Goal: Information Seeking & Learning: Learn about a topic

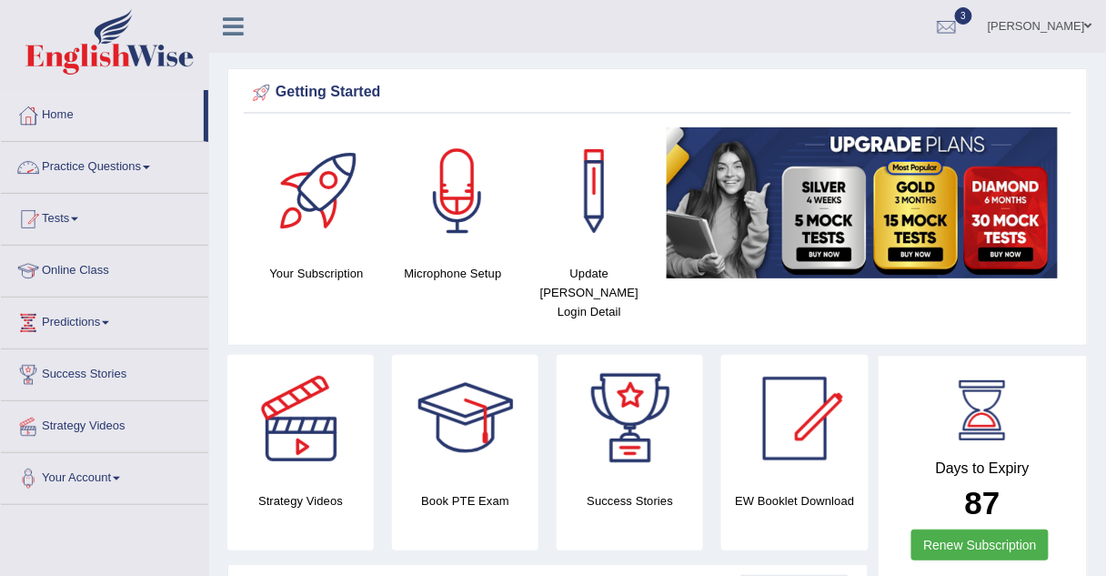
click at [95, 165] on link "Practice Questions" at bounding box center [104, 164] width 207 height 45
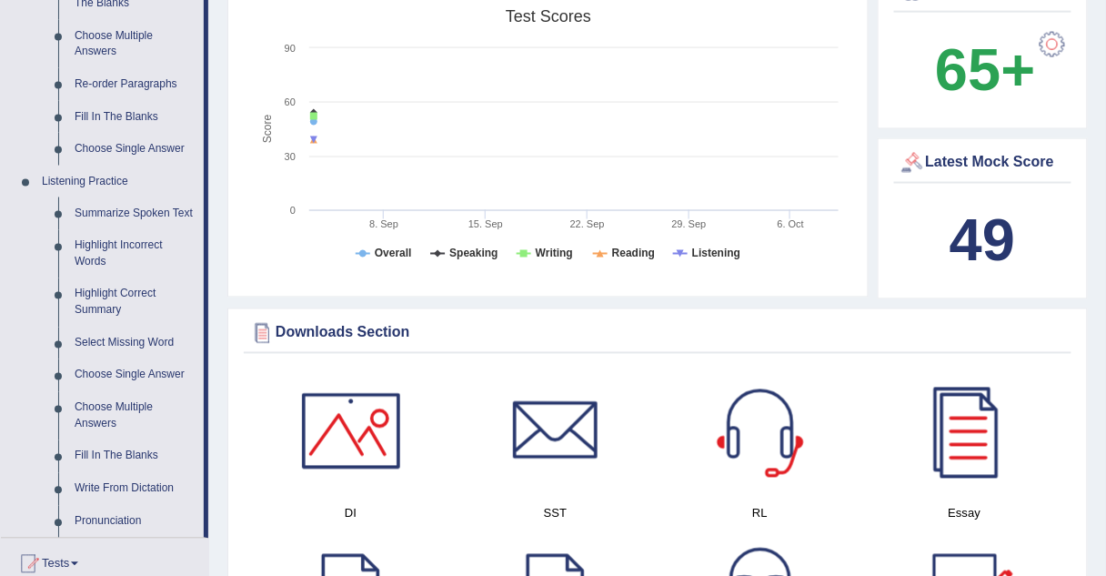
scroll to position [627, 0]
click at [103, 213] on link "Summarize Spoken Text" at bounding box center [134, 212] width 137 height 33
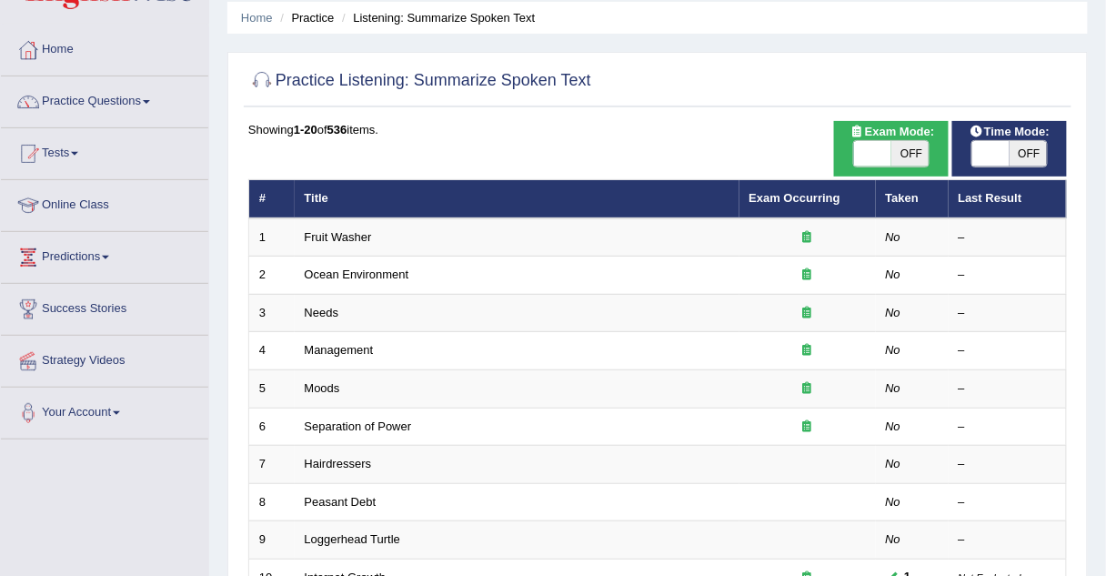
scroll to position [65, 0]
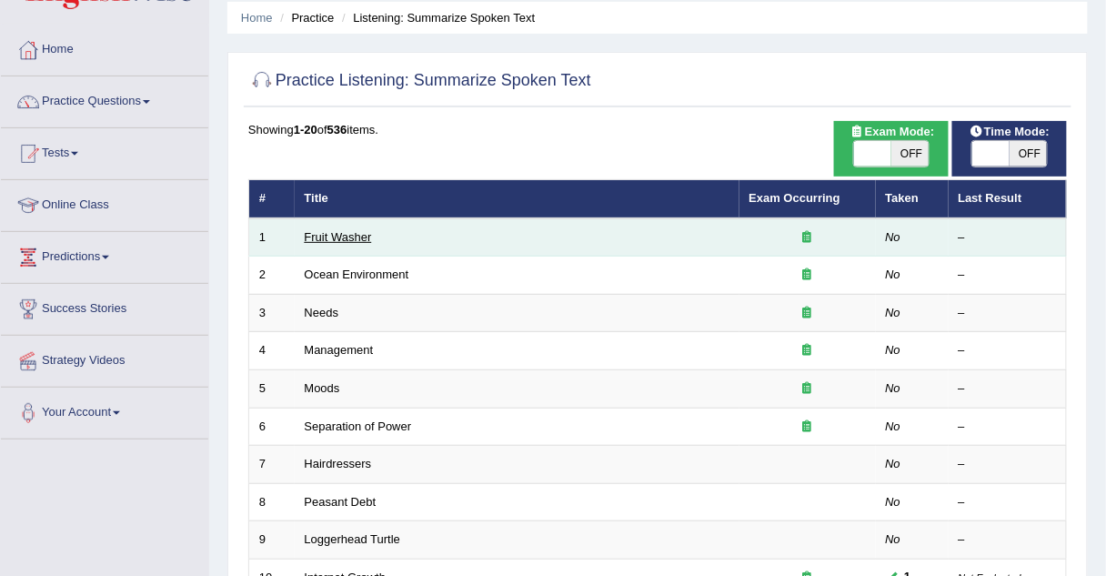
click at [346, 230] on link "Fruit Washer" at bounding box center [338, 237] width 67 height 14
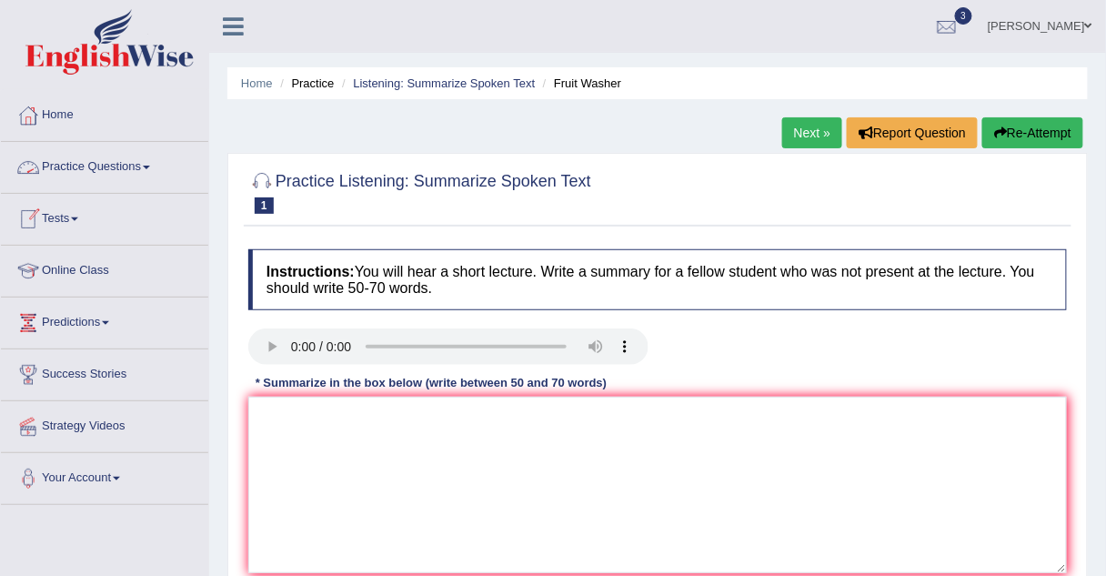
click at [95, 166] on link "Practice Questions" at bounding box center [104, 164] width 207 height 45
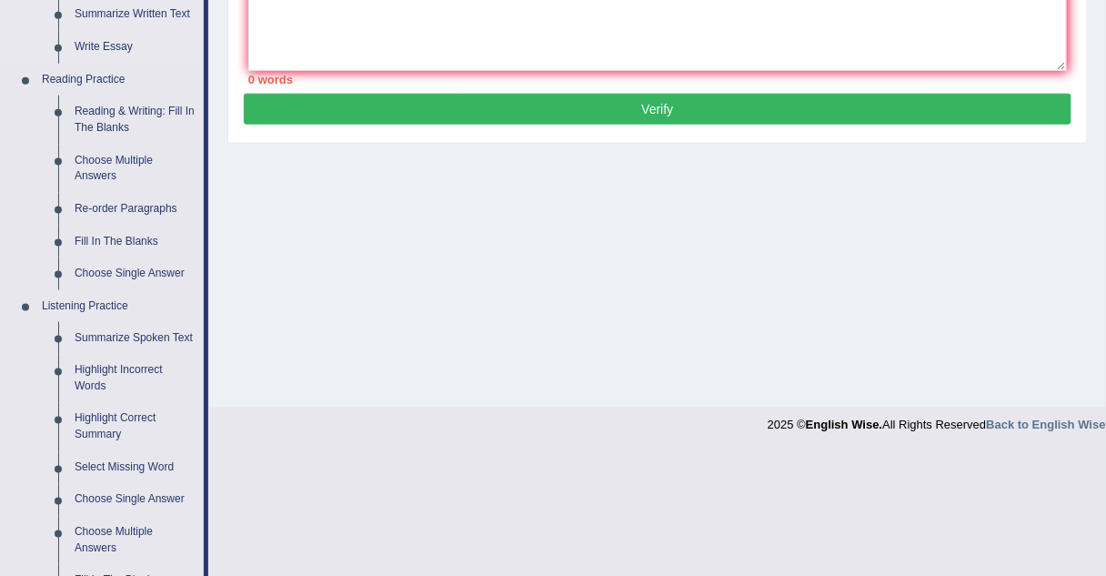
scroll to position [505, 0]
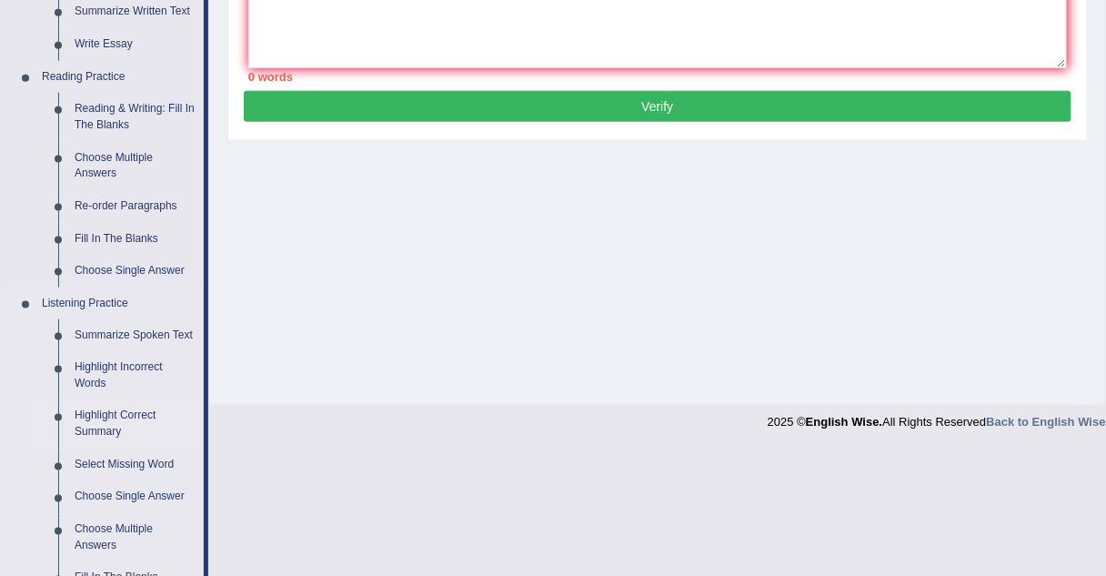
click at [129, 419] on link "Highlight Correct Summary" at bounding box center [134, 424] width 137 height 48
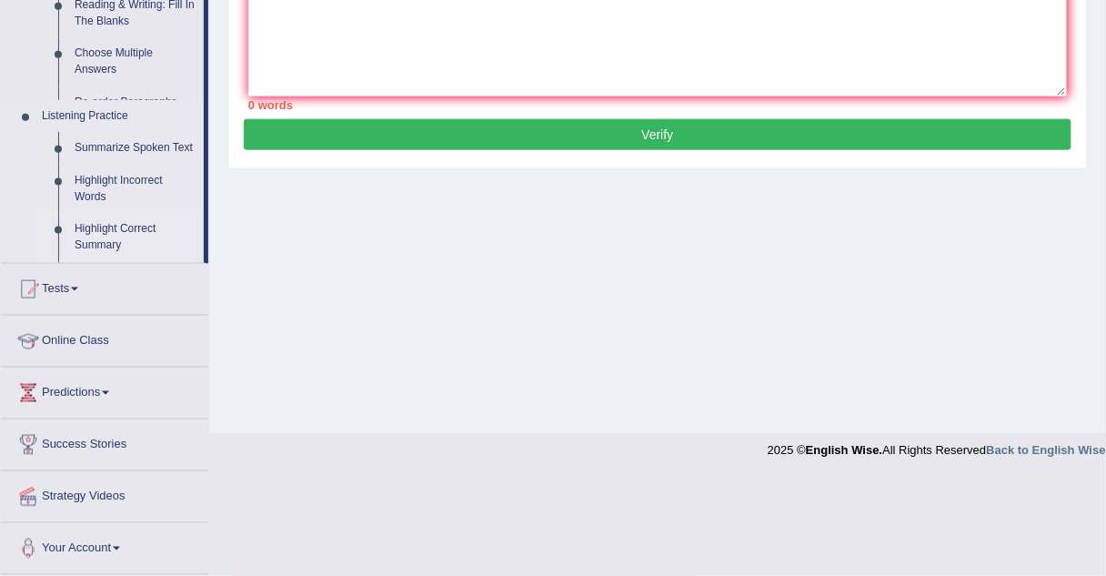
scroll to position [379, 0]
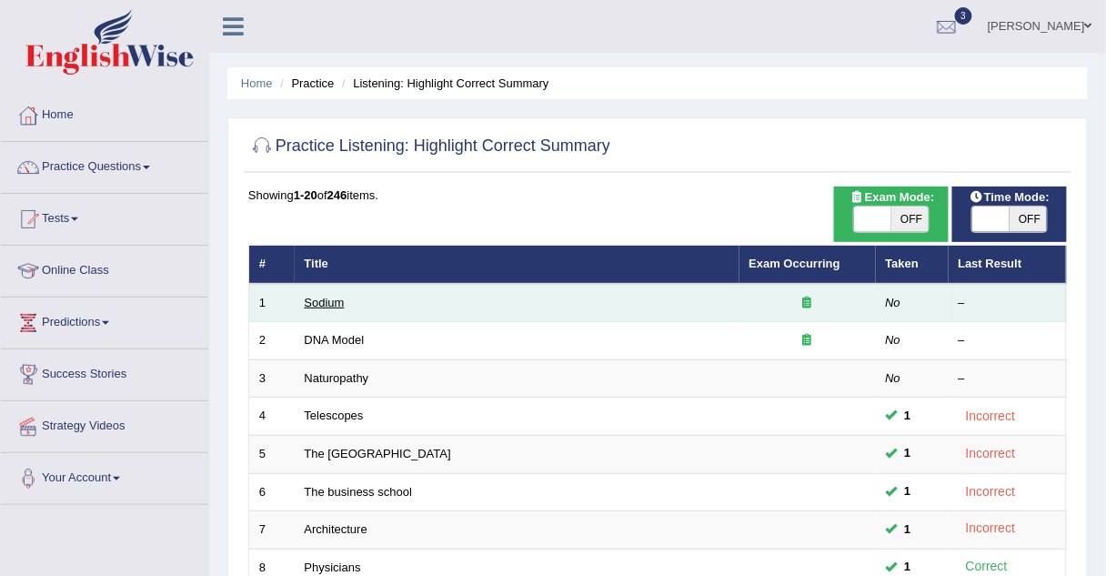
click at [318, 303] on link "Sodium" at bounding box center [325, 303] width 40 height 14
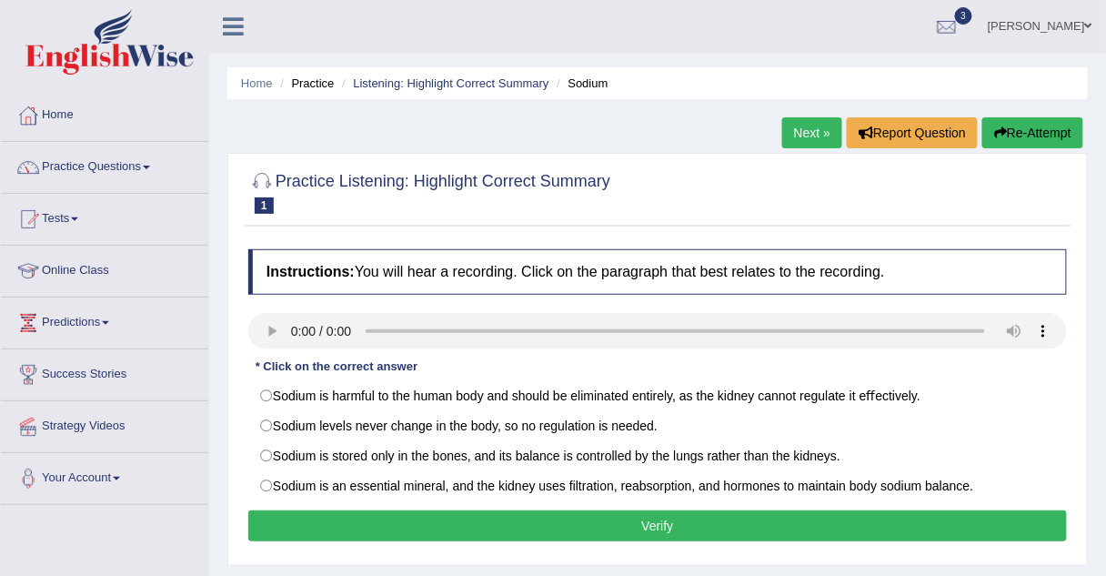
click at [107, 164] on link "Practice Questions" at bounding box center [104, 164] width 207 height 45
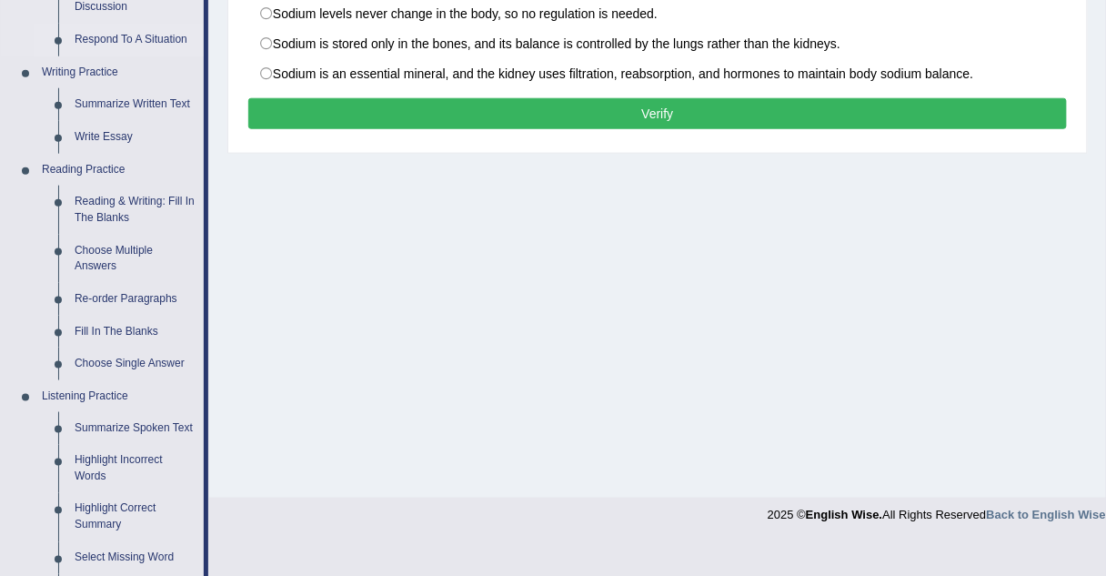
scroll to position [453, 0]
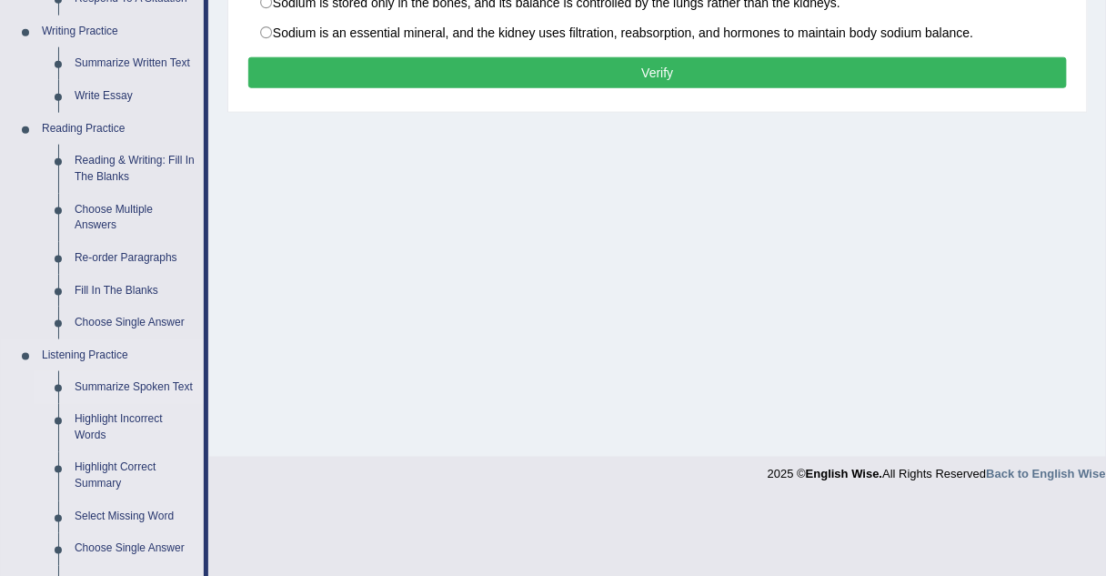
click at [103, 392] on link "Summarize Spoken Text" at bounding box center [134, 387] width 137 height 33
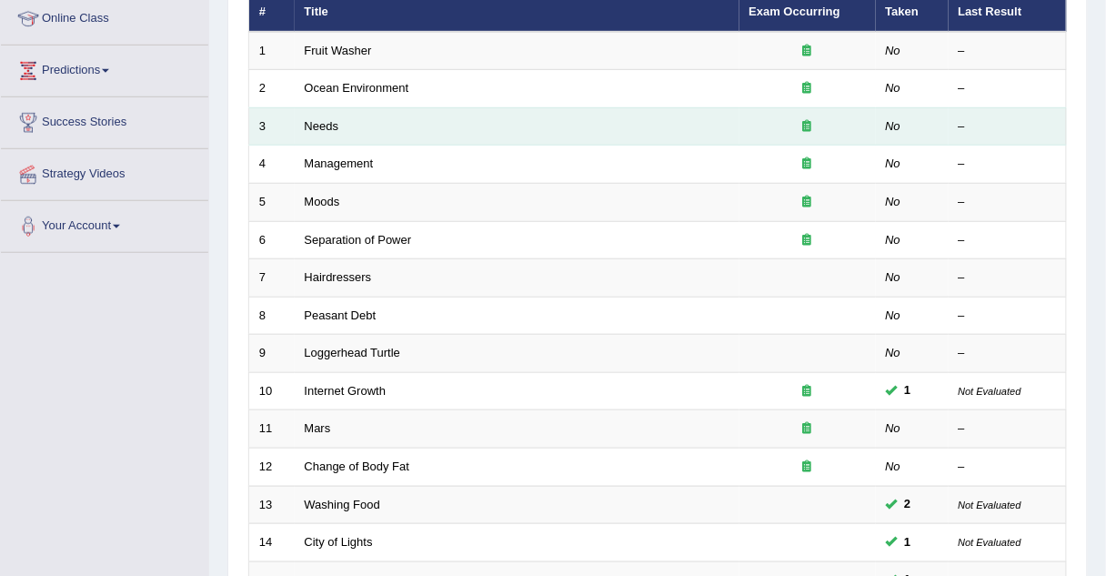
scroll to position [263, 0]
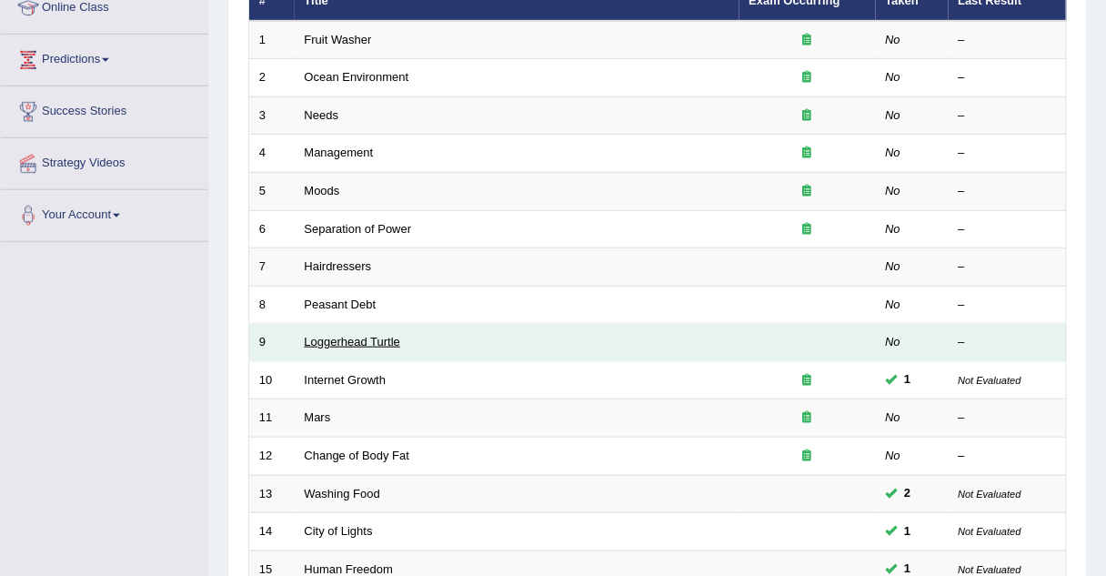
click at [334, 340] on link "Loggerhead Turtle" at bounding box center [353, 342] width 96 height 14
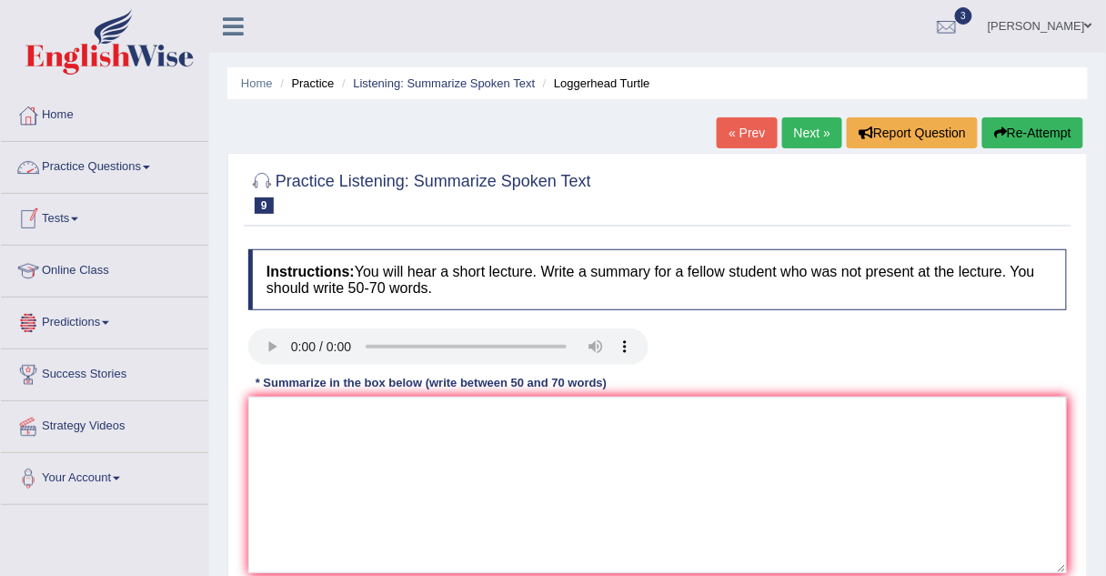
click at [86, 173] on link "Practice Questions" at bounding box center [104, 164] width 207 height 45
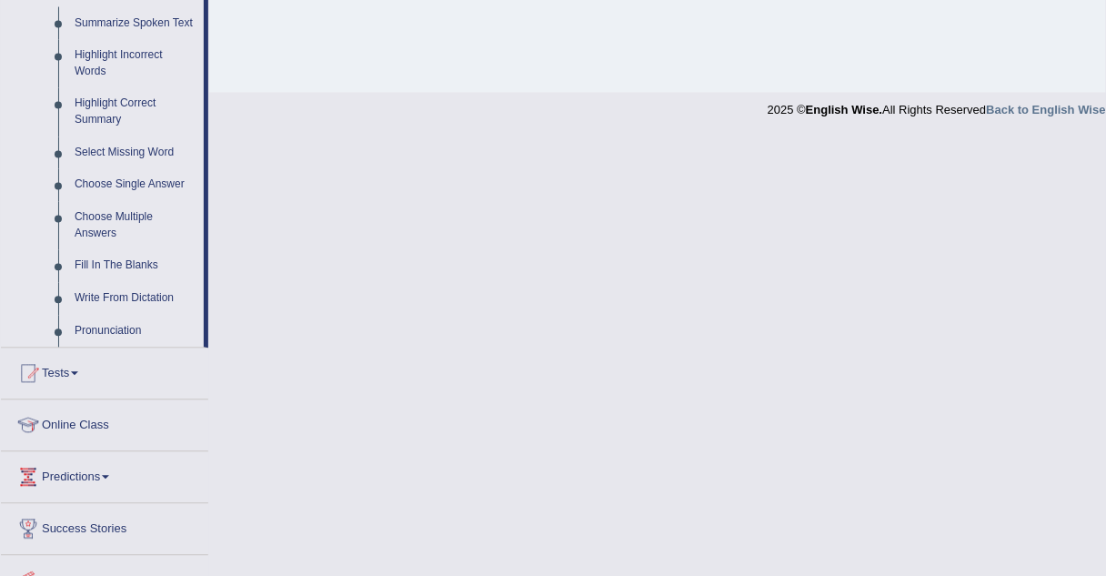
scroll to position [815, 0]
click at [86, 188] on link "Choose Single Answer" at bounding box center [134, 187] width 137 height 33
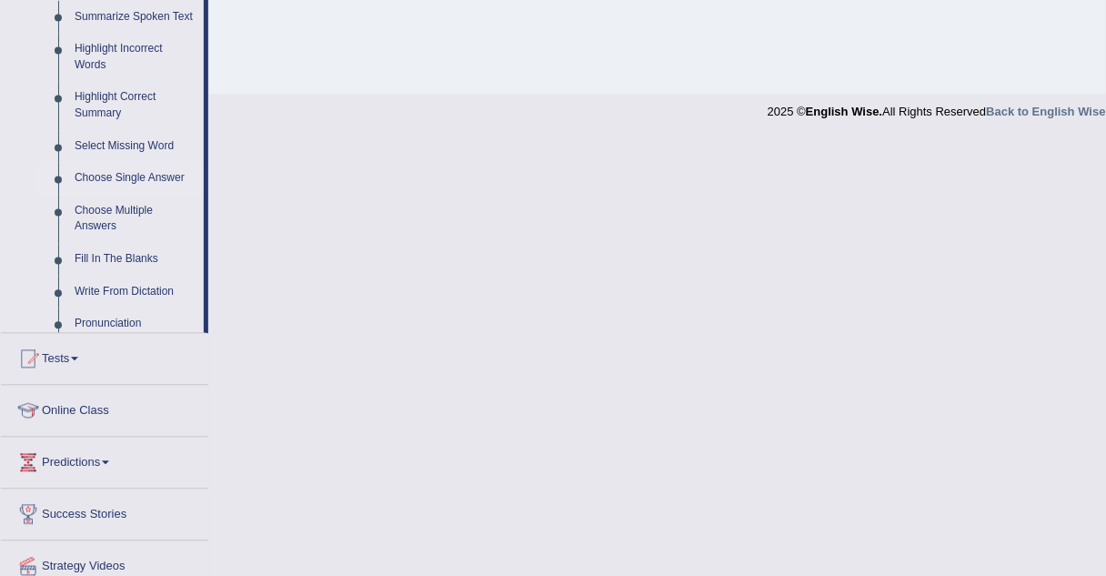
scroll to position [405, 0]
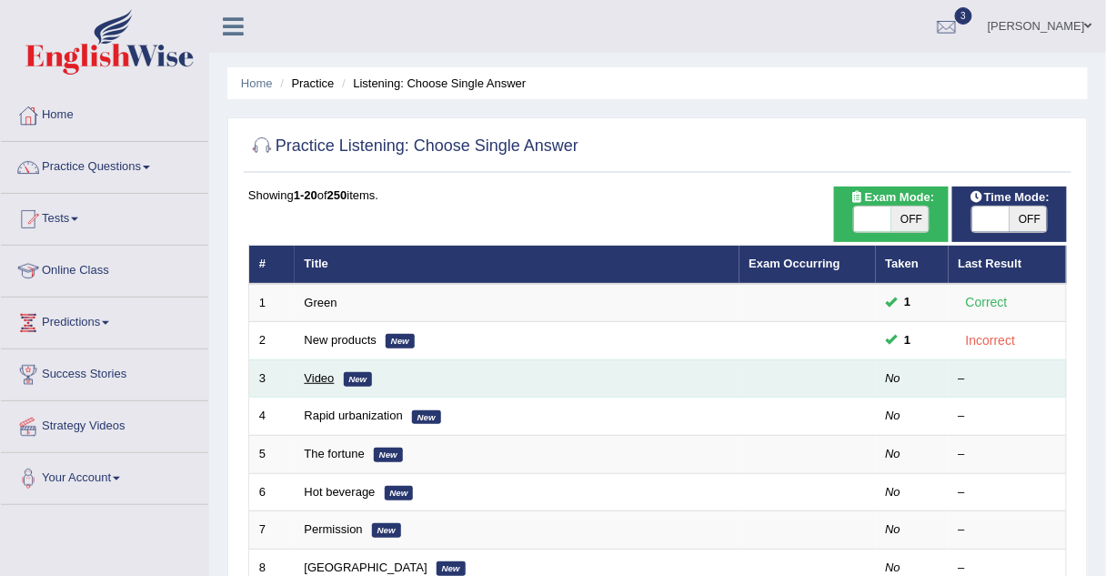
click at [305, 376] on link "Video" at bounding box center [320, 378] width 30 height 14
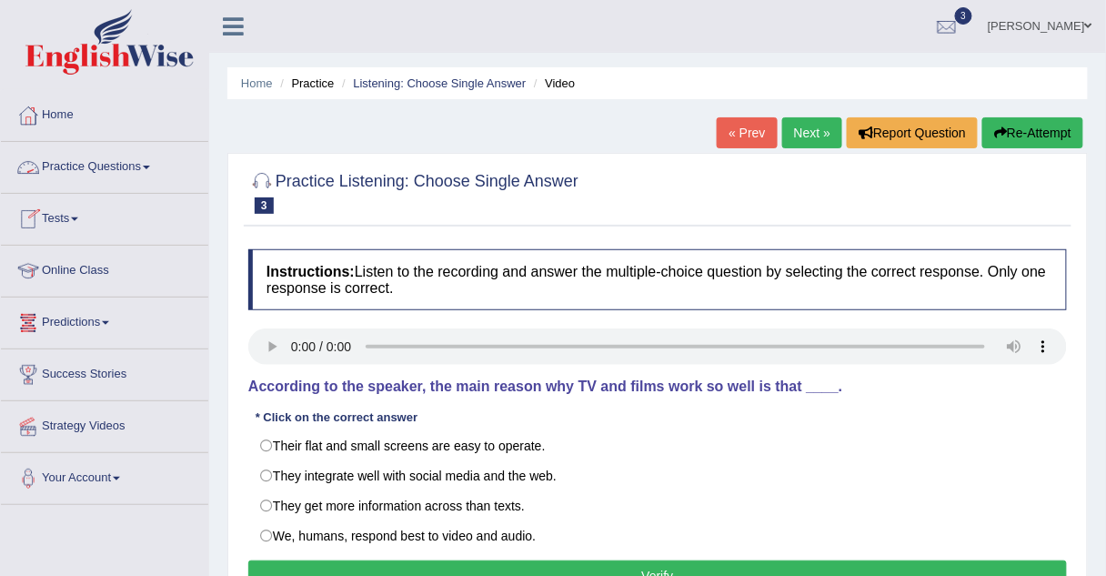
click at [100, 163] on link "Practice Questions" at bounding box center [104, 164] width 207 height 45
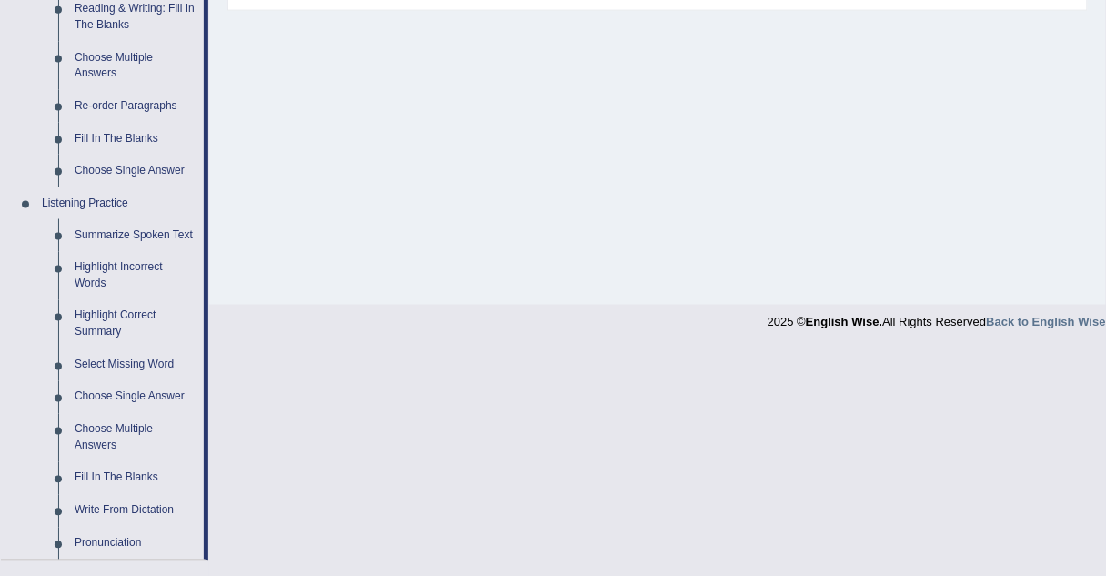
scroll to position [616, 0]
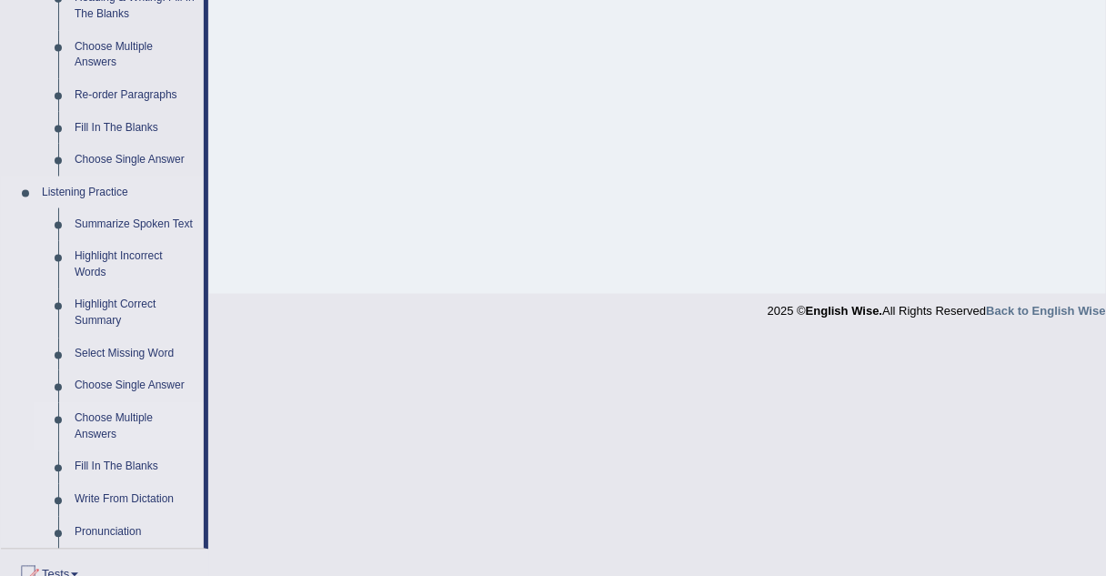
click at [101, 415] on link "Choose Multiple Answers" at bounding box center [134, 427] width 137 height 48
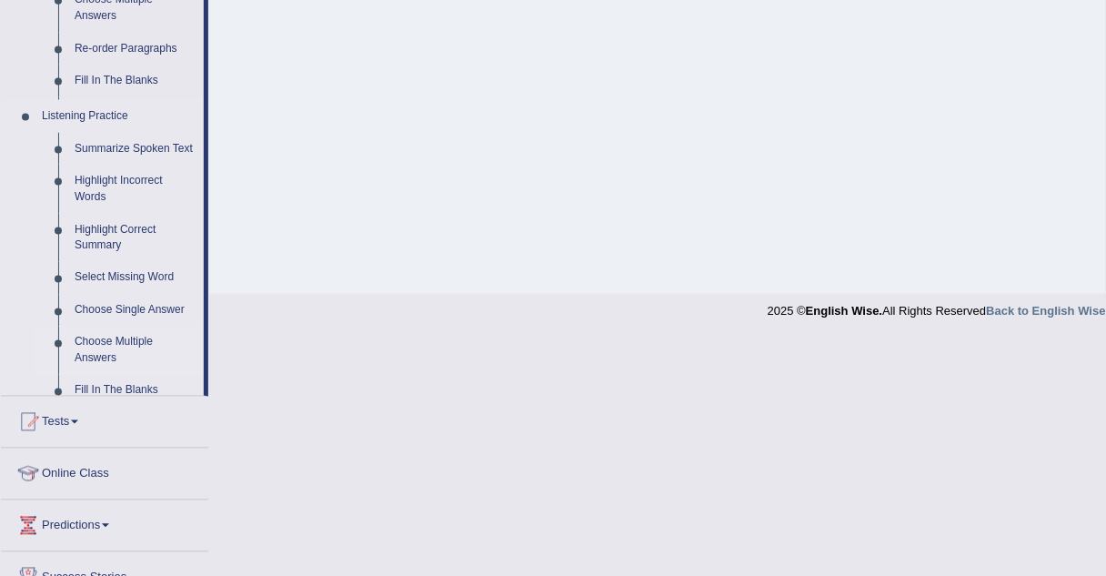
scroll to position [379, 0]
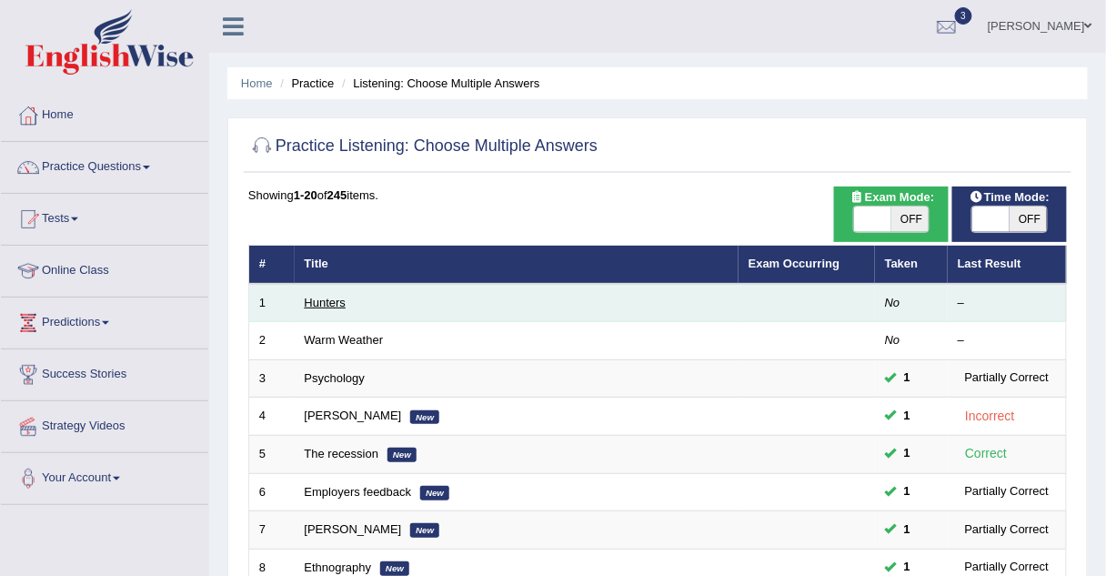
click at [331, 303] on link "Hunters" at bounding box center [326, 303] width 42 height 14
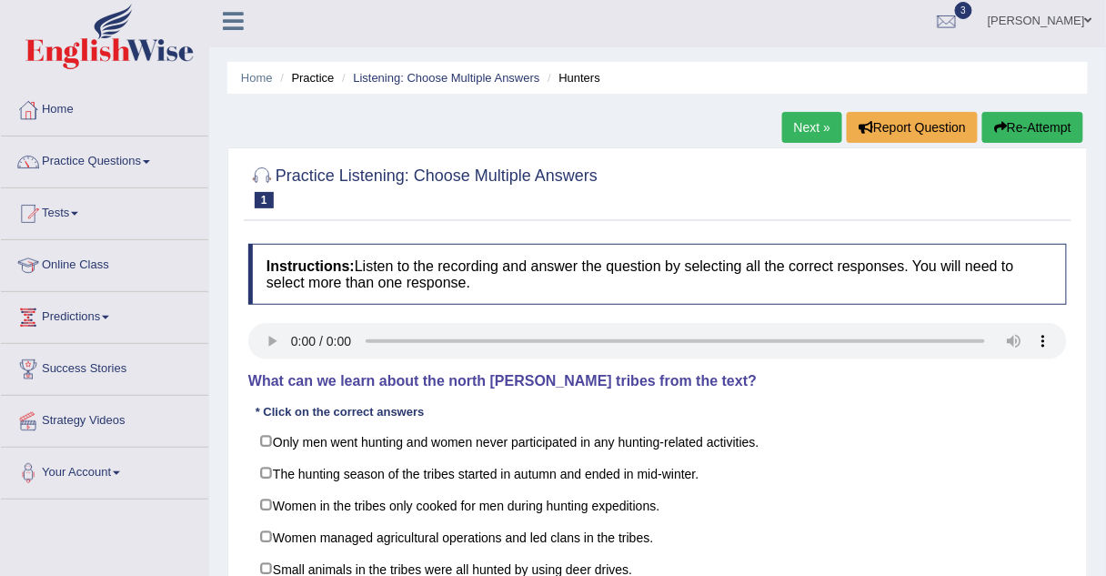
scroll to position [1, 0]
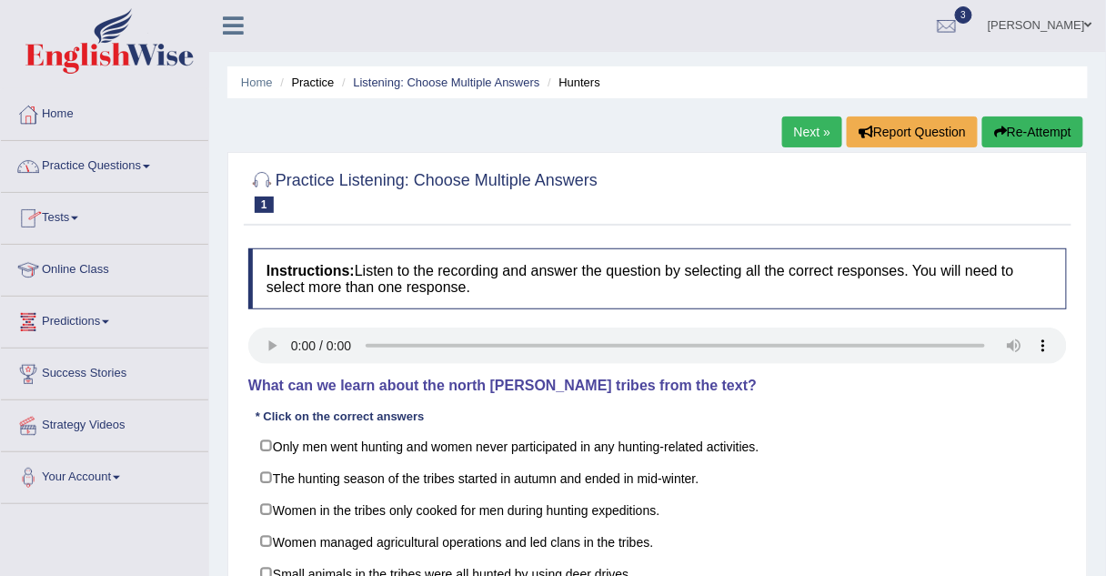
click at [103, 162] on link "Practice Questions" at bounding box center [104, 163] width 207 height 45
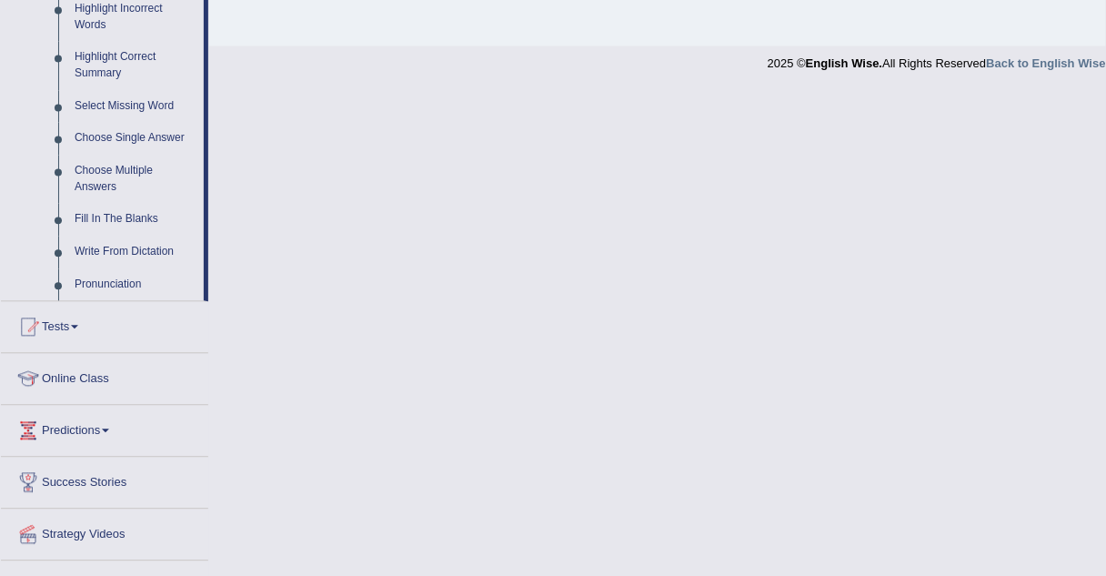
scroll to position [899, 0]
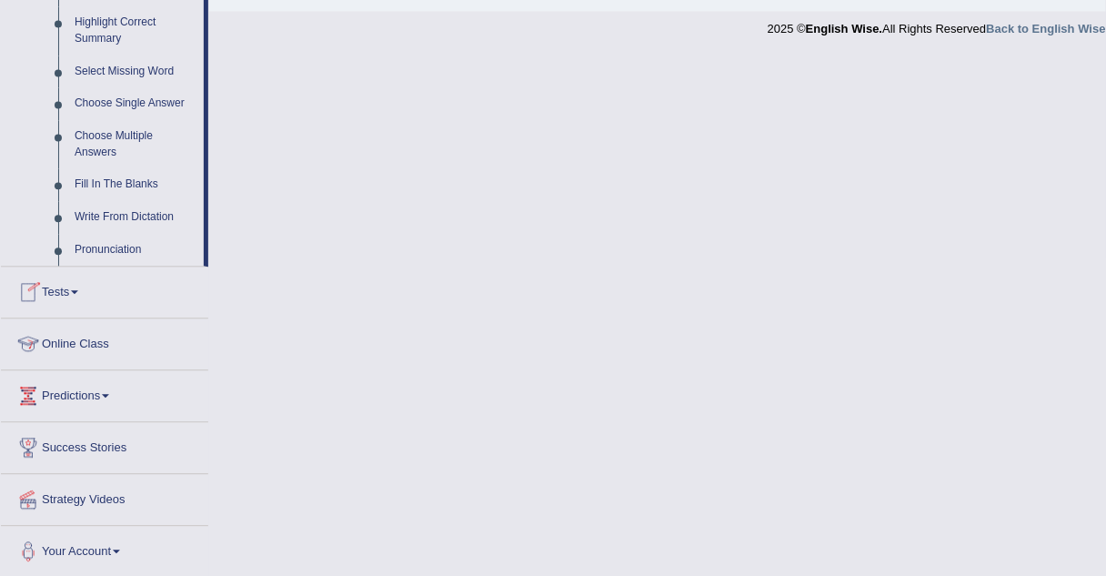
click at [57, 286] on link "Tests" at bounding box center [104, 288] width 207 height 45
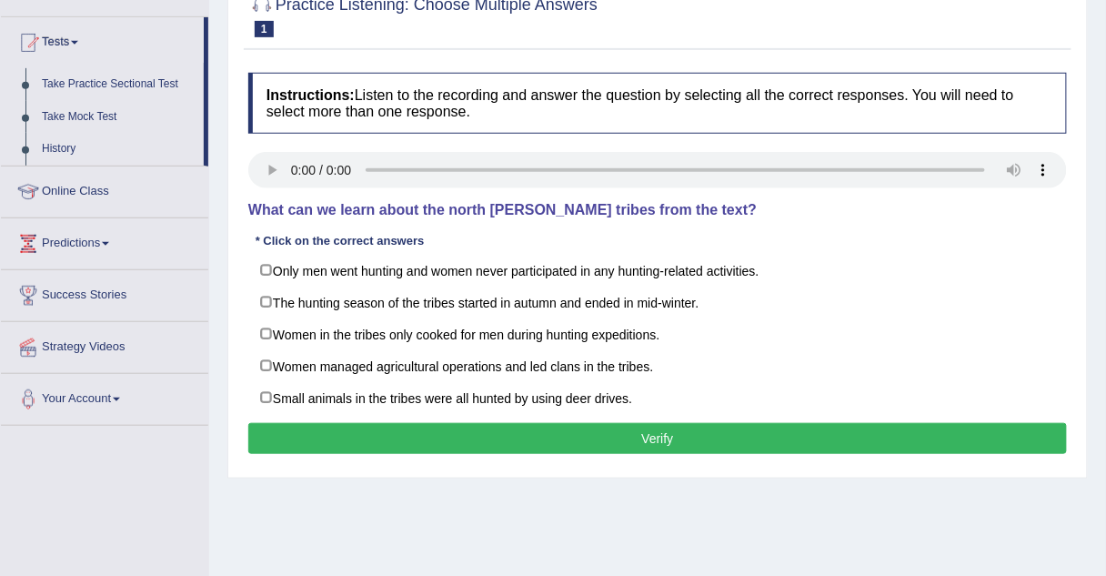
scroll to position [176, 0]
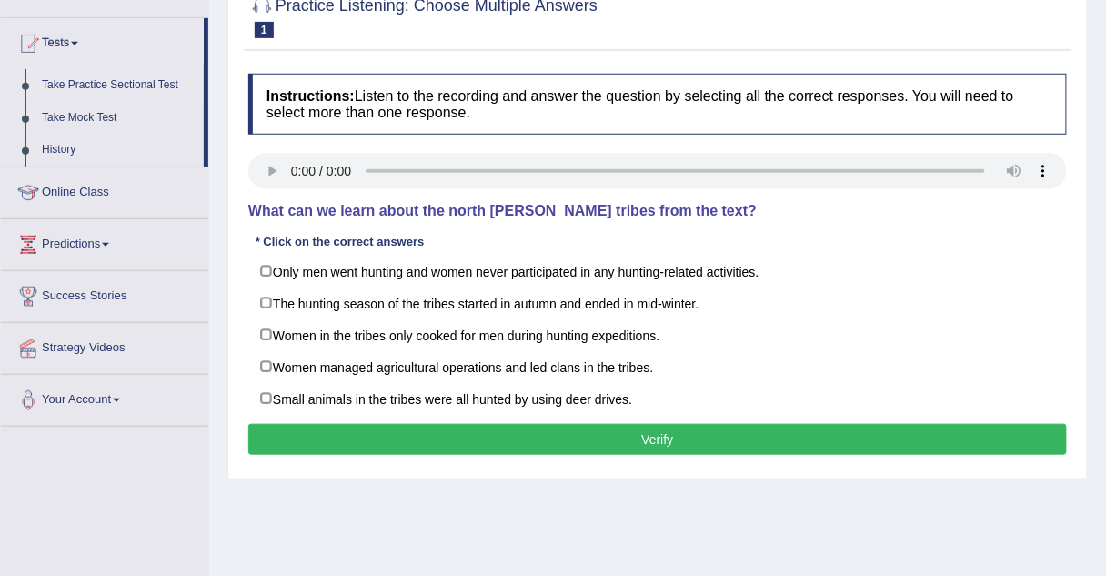
click at [87, 82] on link "Take Practice Sectional Test" at bounding box center [119, 85] width 170 height 33
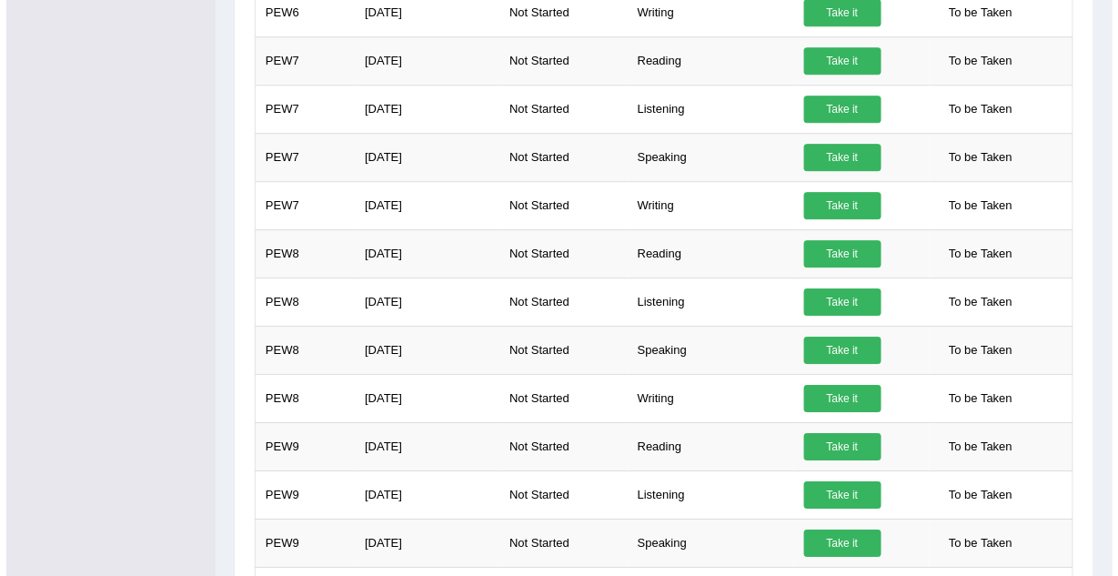
scroll to position [1244, 0]
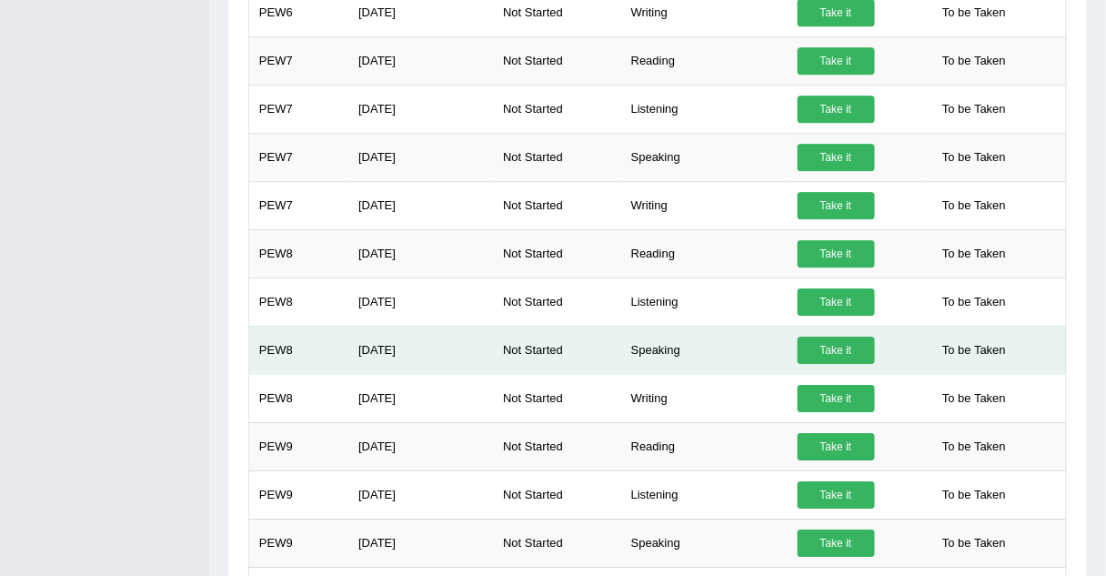
click at [818, 339] on link "Take it" at bounding box center [836, 349] width 77 height 27
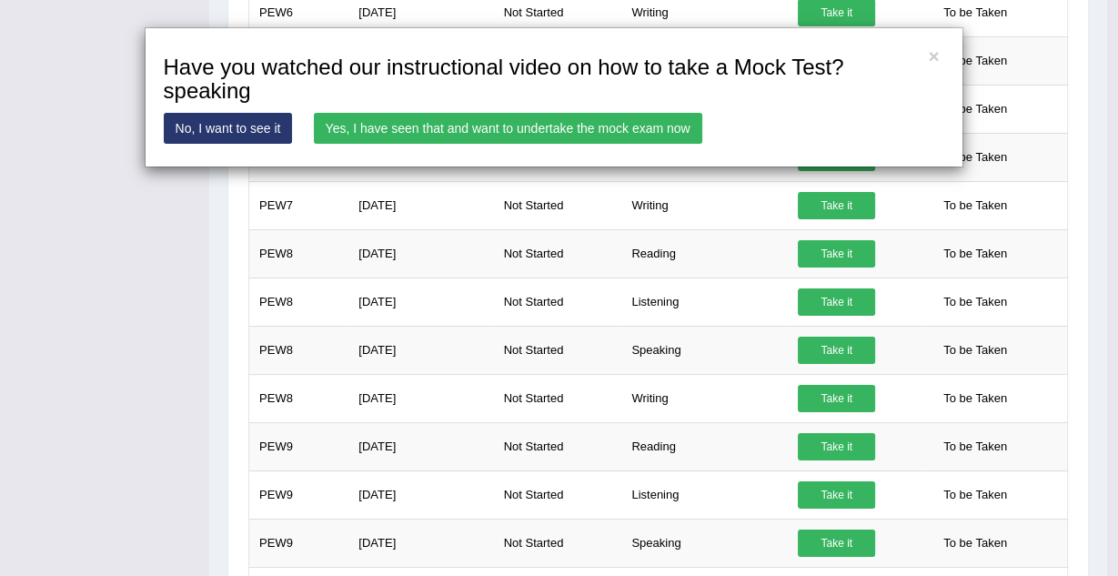
click at [405, 126] on link "Yes, I have seen that and want to undertake the mock exam now" at bounding box center [508, 128] width 388 height 31
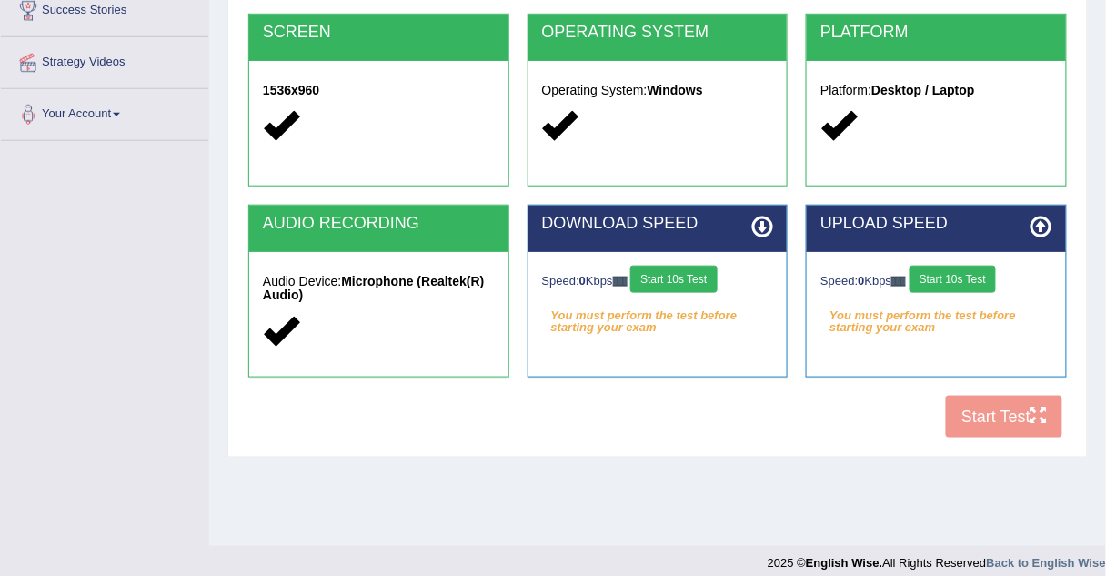
scroll to position [366, 0]
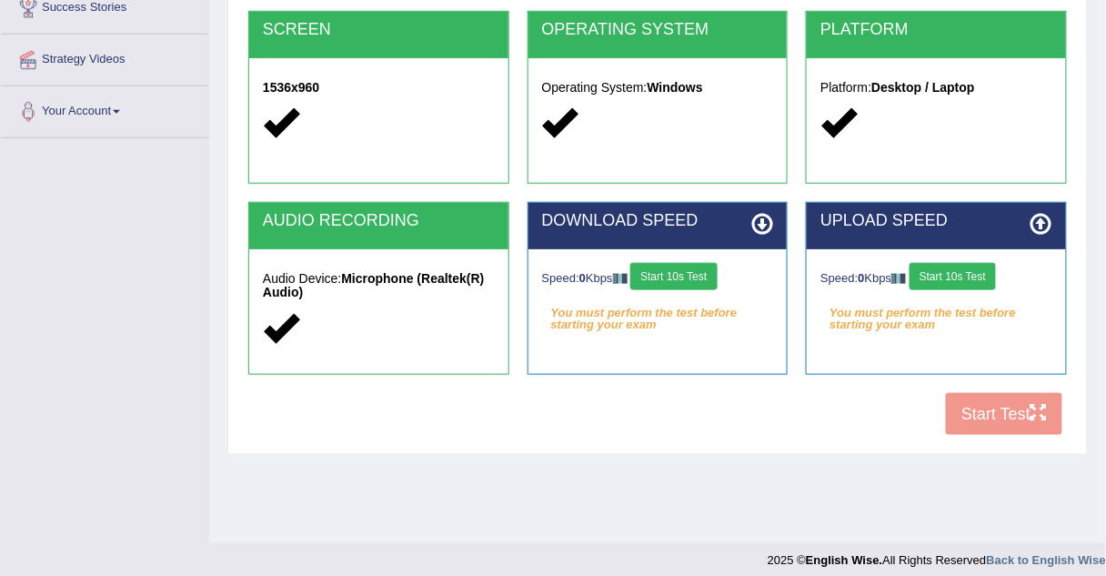
click at [697, 272] on button "Start 10s Test" at bounding box center [673, 276] width 86 height 27
click at [967, 274] on button "Start 10s Test" at bounding box center [952, 276] width 86 height 27
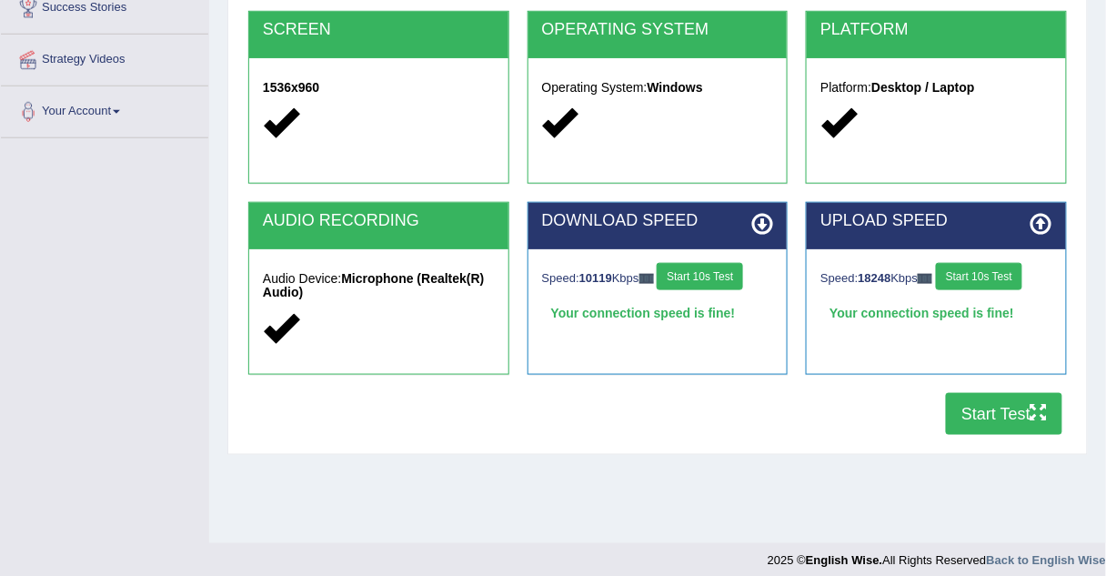
click at [714, 280] on button "Start 10s Test" at bounding box center [700, 276] width 86 height 27
click at [1002, 419] on button "Start Test" at bounding box center [1004, 414] width 116 height 42
